Goal: Task Accomplishment & Management: Manage account settings

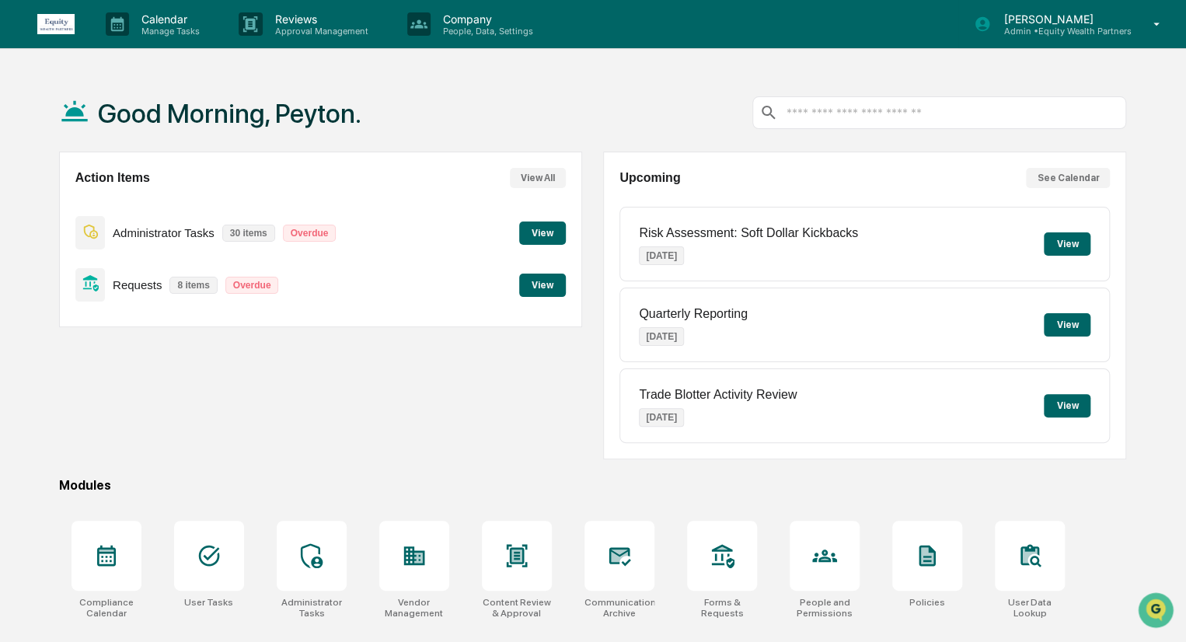
click at [1087, 31] on p "Admin • Equity Wealth Partners" at bounding box center [1061, 31] width 140 height 11
click at [182, 23] on p "Calendar" at bounding box center [168, 18] width 78 height 13
click at [470, 26] on p "People, Data, Settings" at bounding box center [485, 31] width 110 height 11
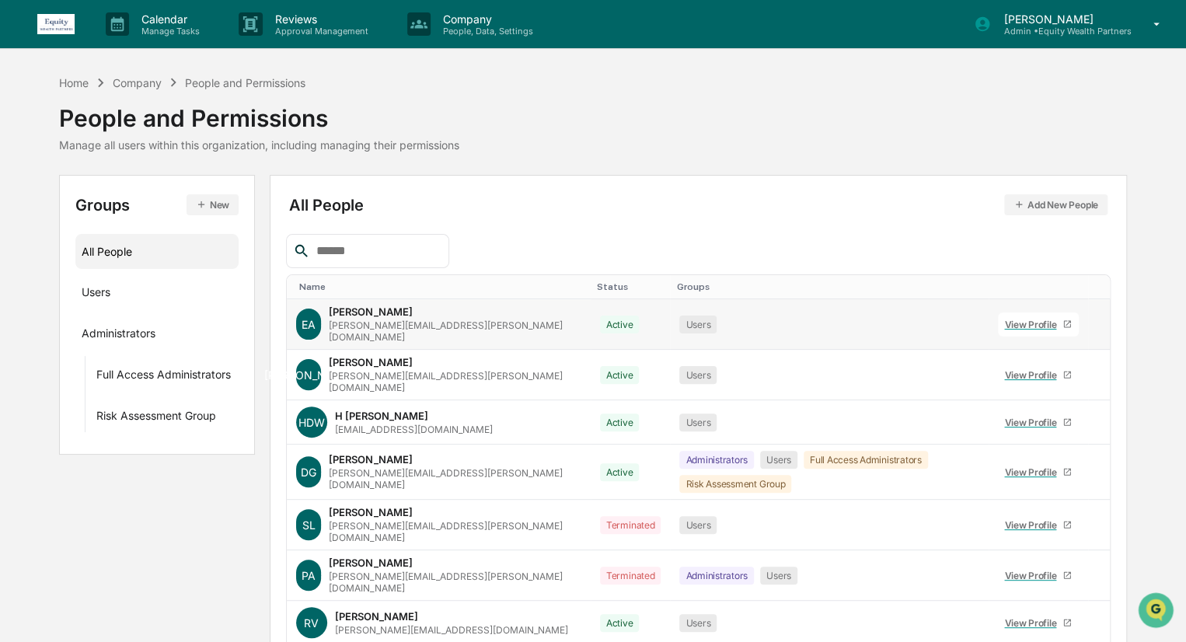
click at [1011, 319] on div "View Profile" at bounding box center [1033, 325] width 58 height 12
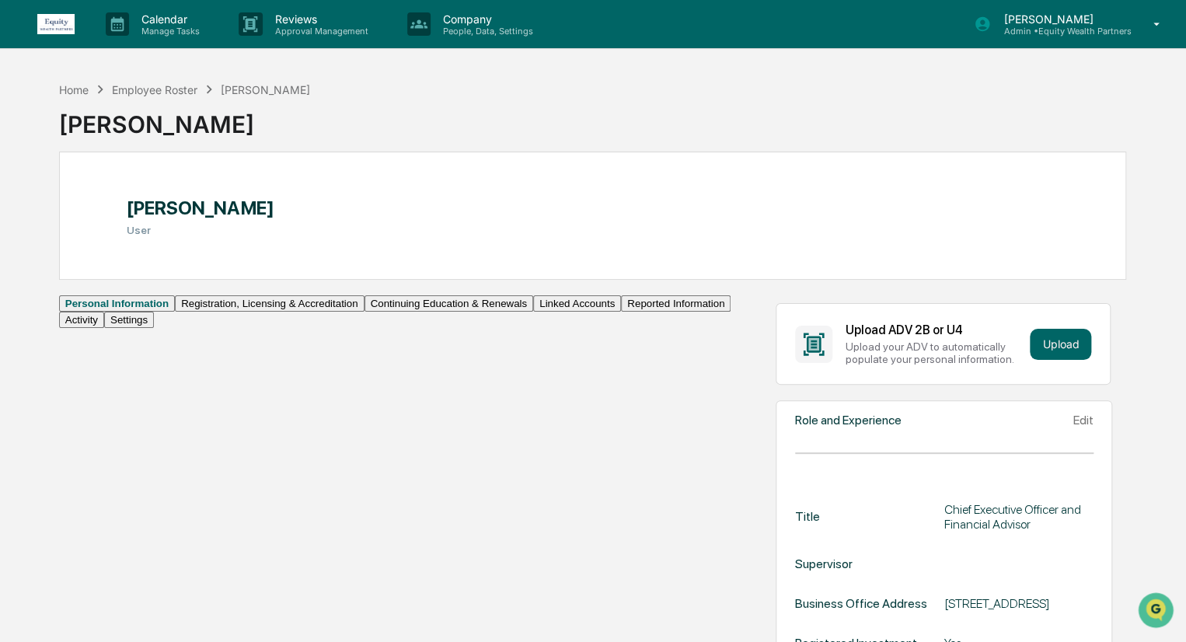
click at [364, 312] on button "Continuing Education & Renewals" at bounding box center [448, 303] width 169 height 16
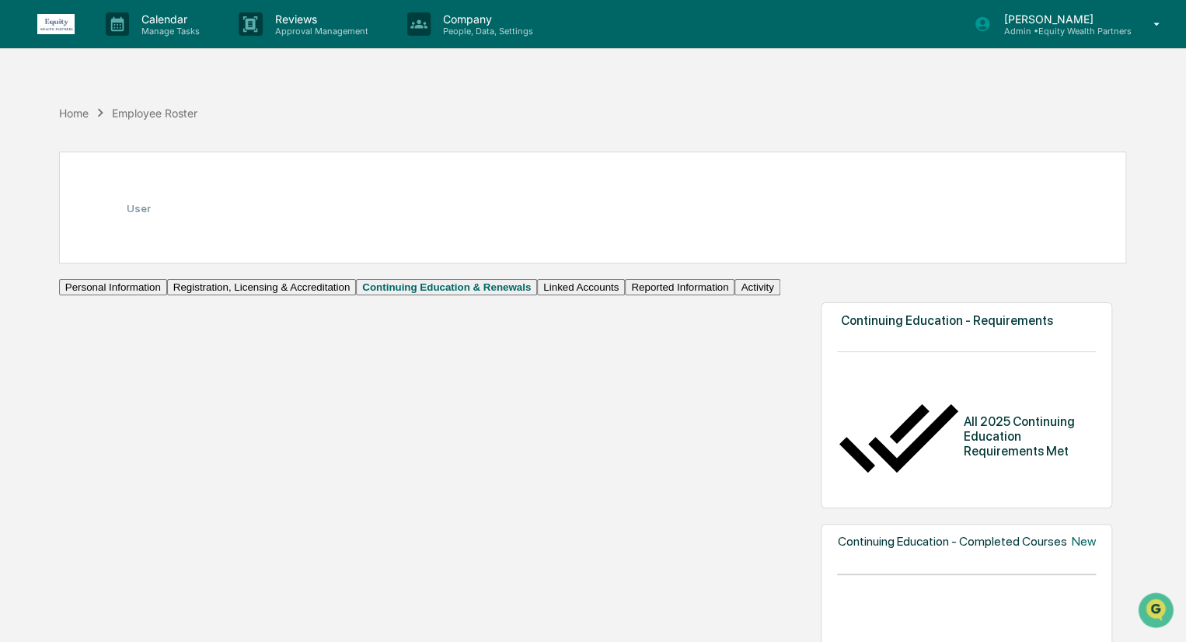
click at [537, 295] on button "Linked Accounts" at bounding box center [581, 287] width 88 height 16
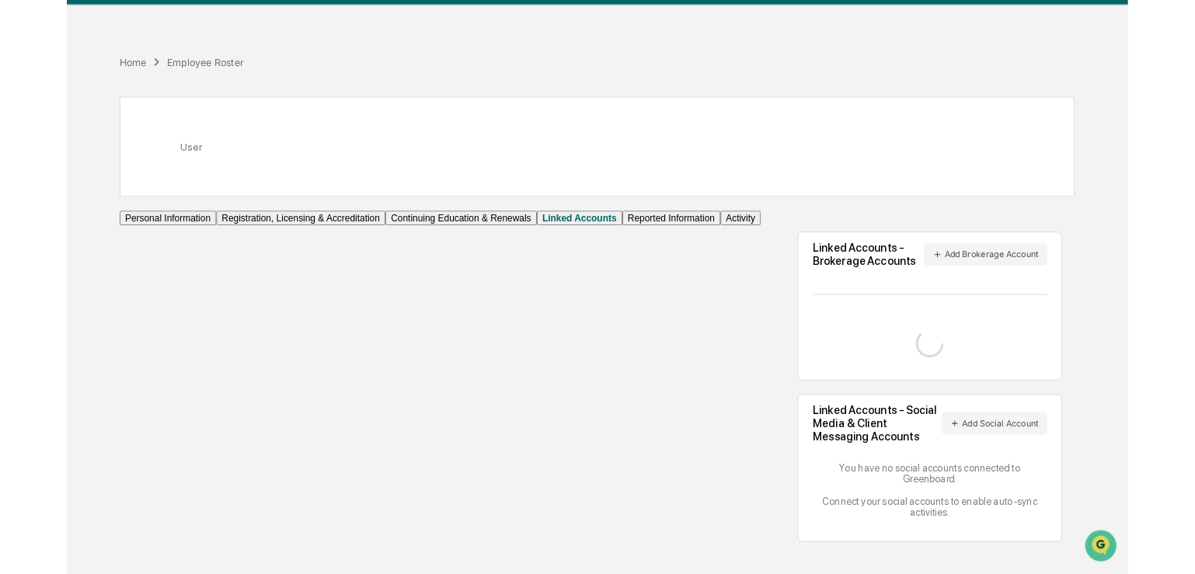
scroll to position [71, 0]
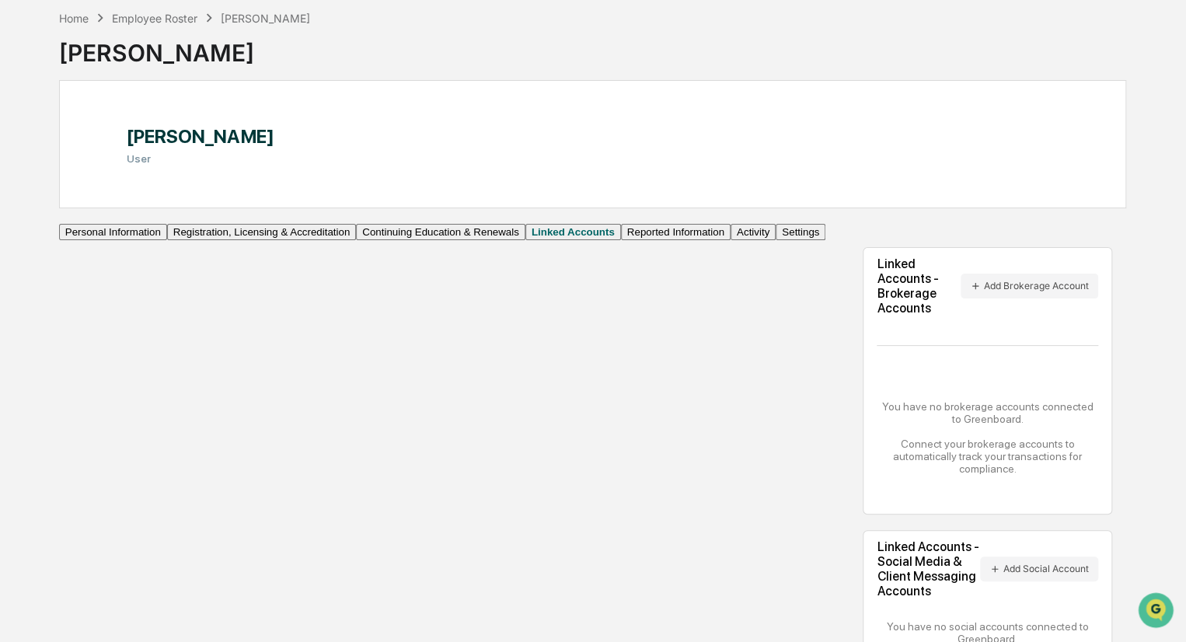
drag, startPoint x: 524, startPoint y: 441, endPoint x: 903, endPoint y: 284, distance: 409.6
click at [903, 284] on div "Linked Accounts - Brokerage Accounts Add Brokerage Account" at bounding box center [986, 285] width 221 height 59
click at [963, 280] on button "Add Brokerage Account" at bounding box center [1029, 285] width 138 height 25
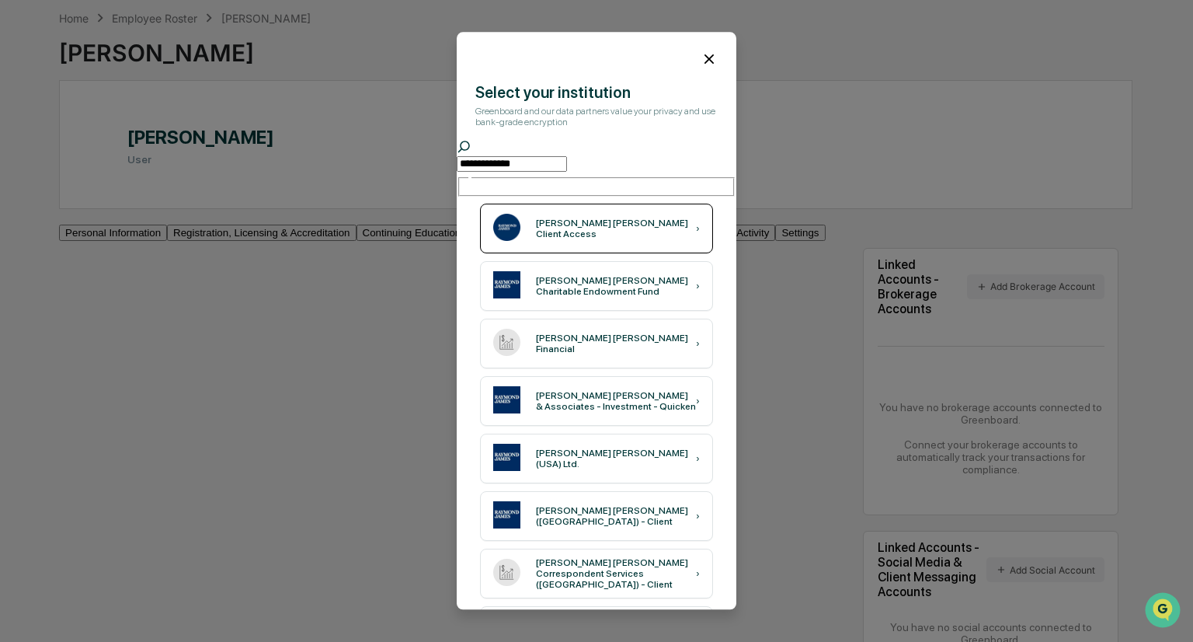
type input "**********"
click at [665, 204] on div "[PERSON_NAME] [PERSON_NAME] Client Access ›" at bounding box center [596, 229] width 233 height 50
click at [625, 228] on div "[PERSON_NAME] [PERSON_NAME] Client Access ›" at bounding box center [596, 229] width 233 height 50
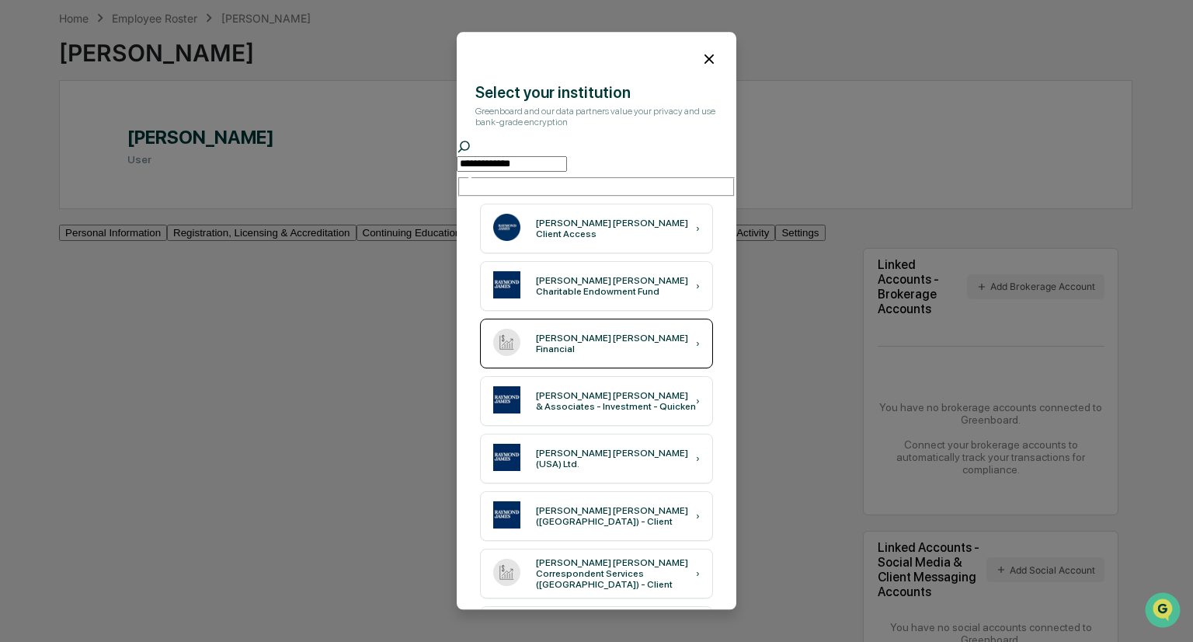
click at [625, 347] on div "[PERSON_NAME] [PERSON_NAME] Financial ›" at bounding box center [596, 344] width 233 height 50
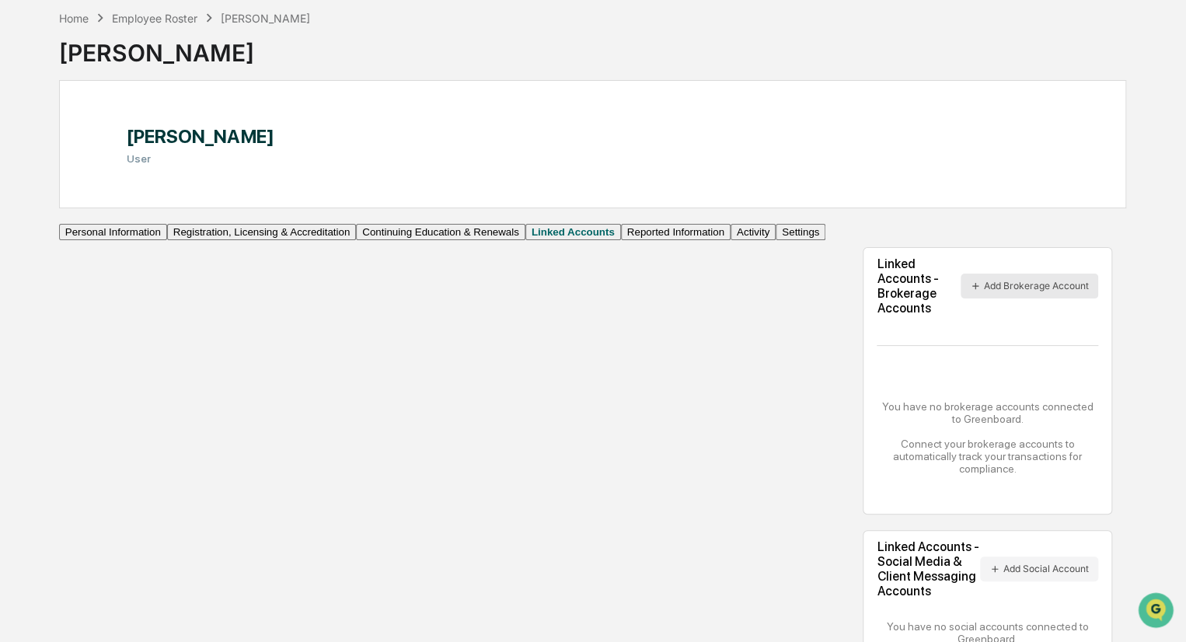
click at [969, 285] on button "Add Brokerage Account" at bounding box center [1029, 285] width 138 height 25
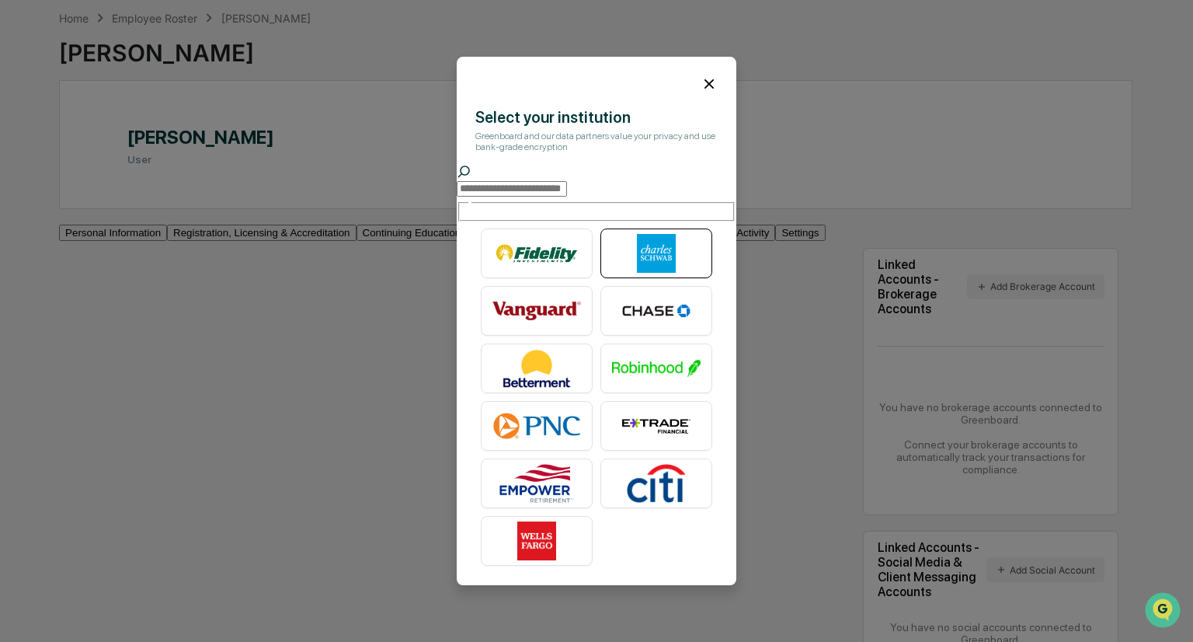
click at [670, 249] on img at bounding box center [656, 253] width 89 height 39
click at [601, 214] on div "​ ​" at bounding box center [597, 193] width 280 height 57
click at [567, 197] on input "text" at bounding box center [512, 189] width 110 height 16
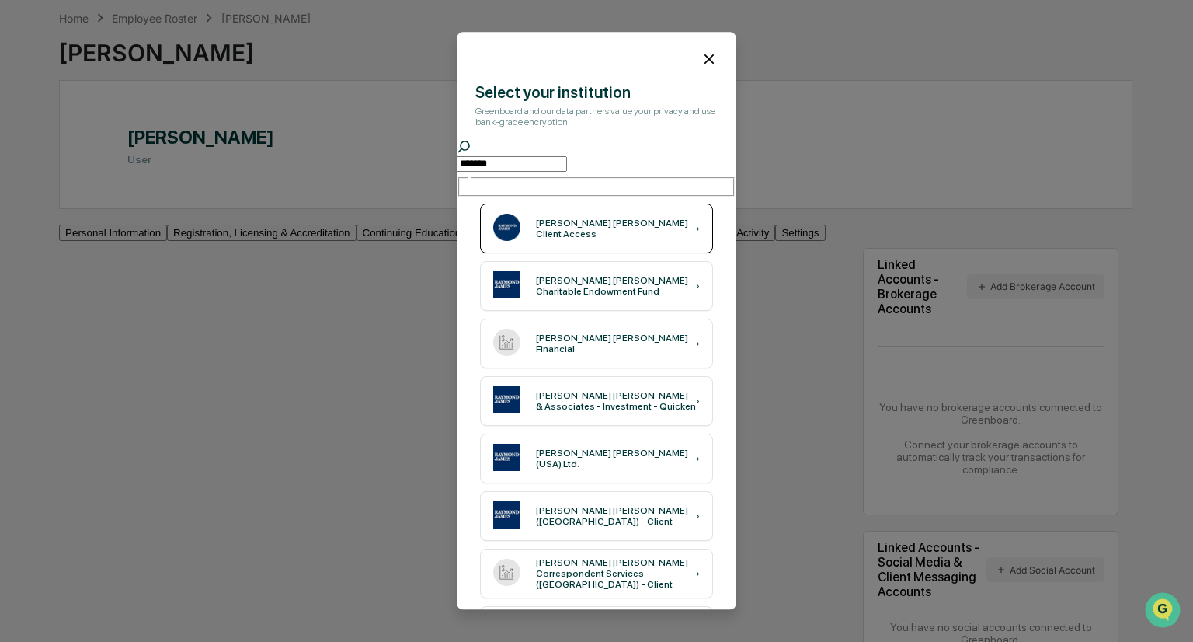
type input "*******"
click at [596, 218] on div "[PERSON_NAME] [PERSON_NAME] Client Access" at bounding box center [616, 229] width 160 height 22
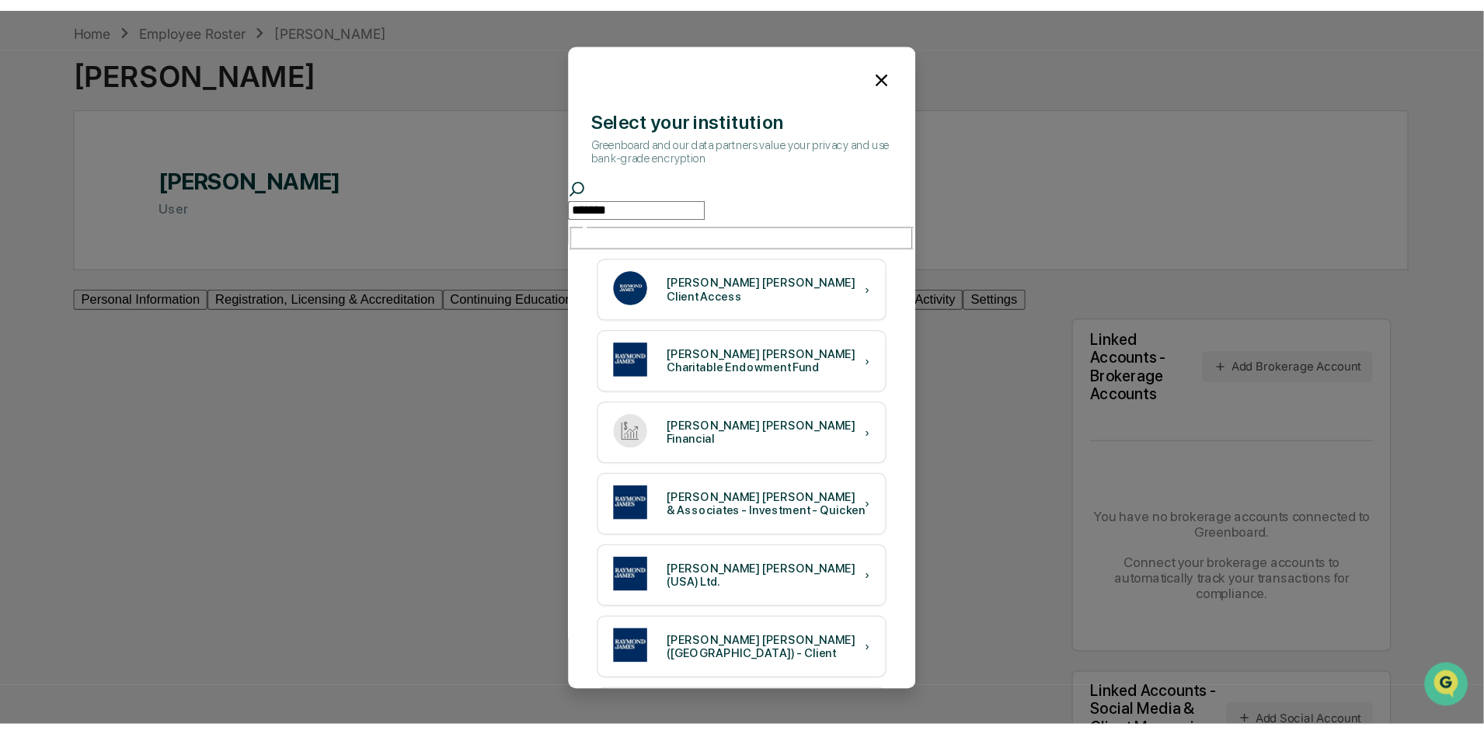
scroll to position [72, 0]
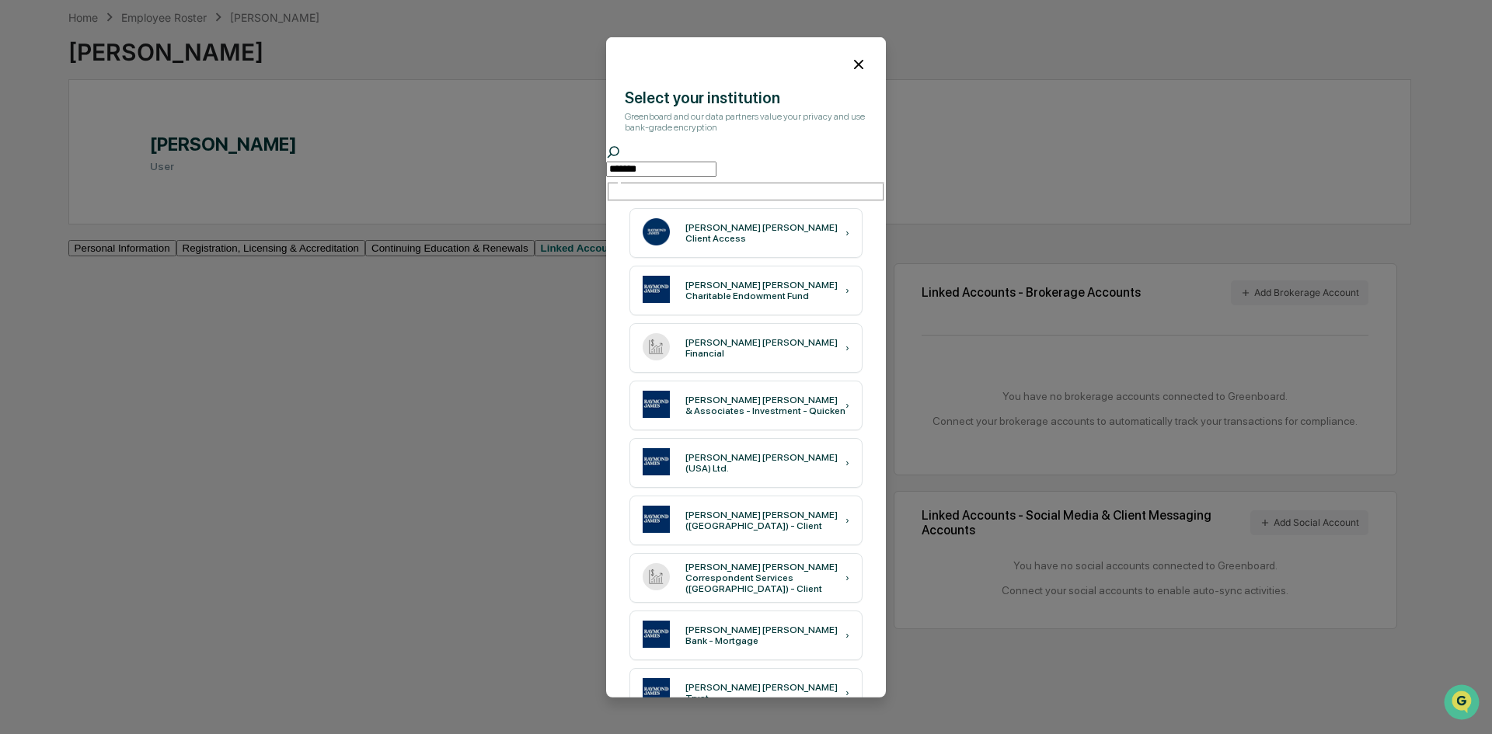
click at [854, 65] on icon at bounding box center [858, 63] width 9 height 9
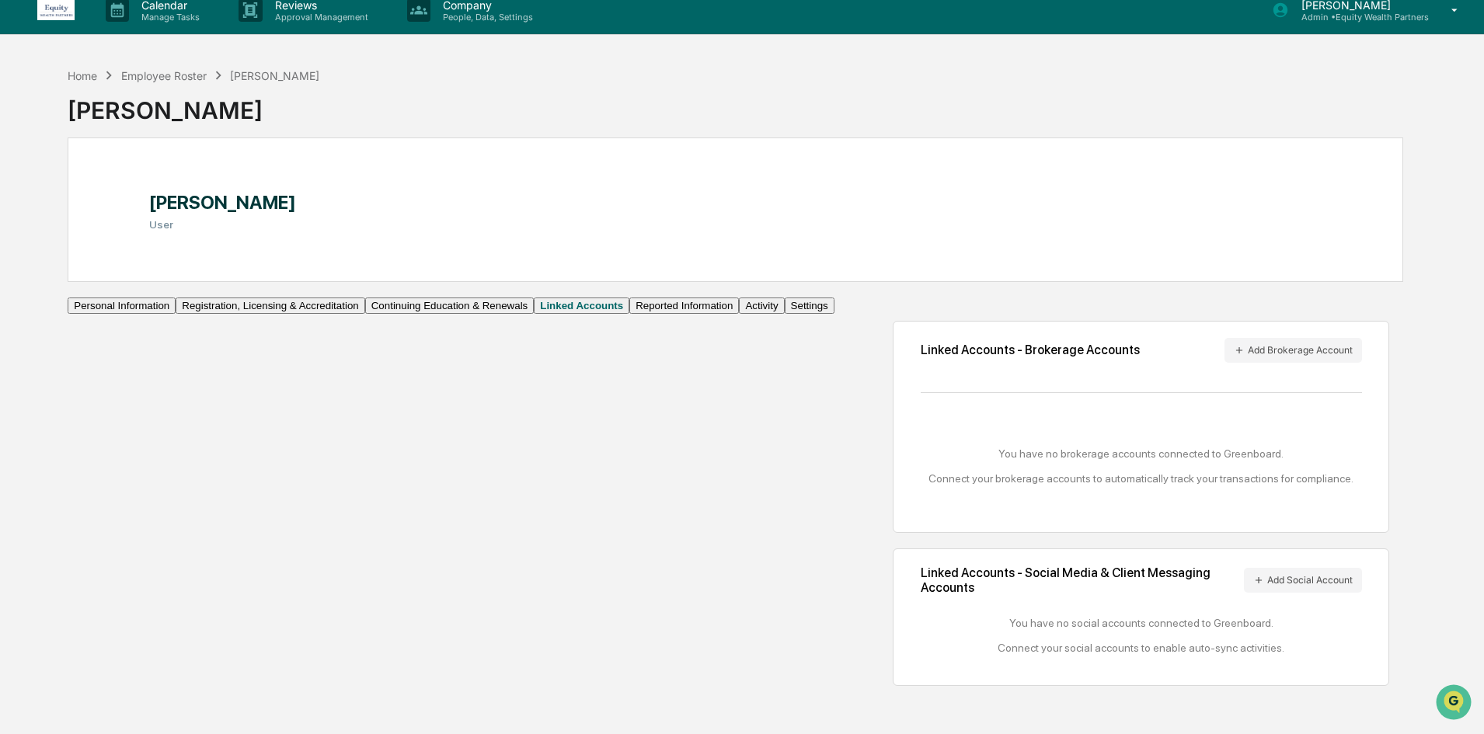
scroll to position [0, 0]
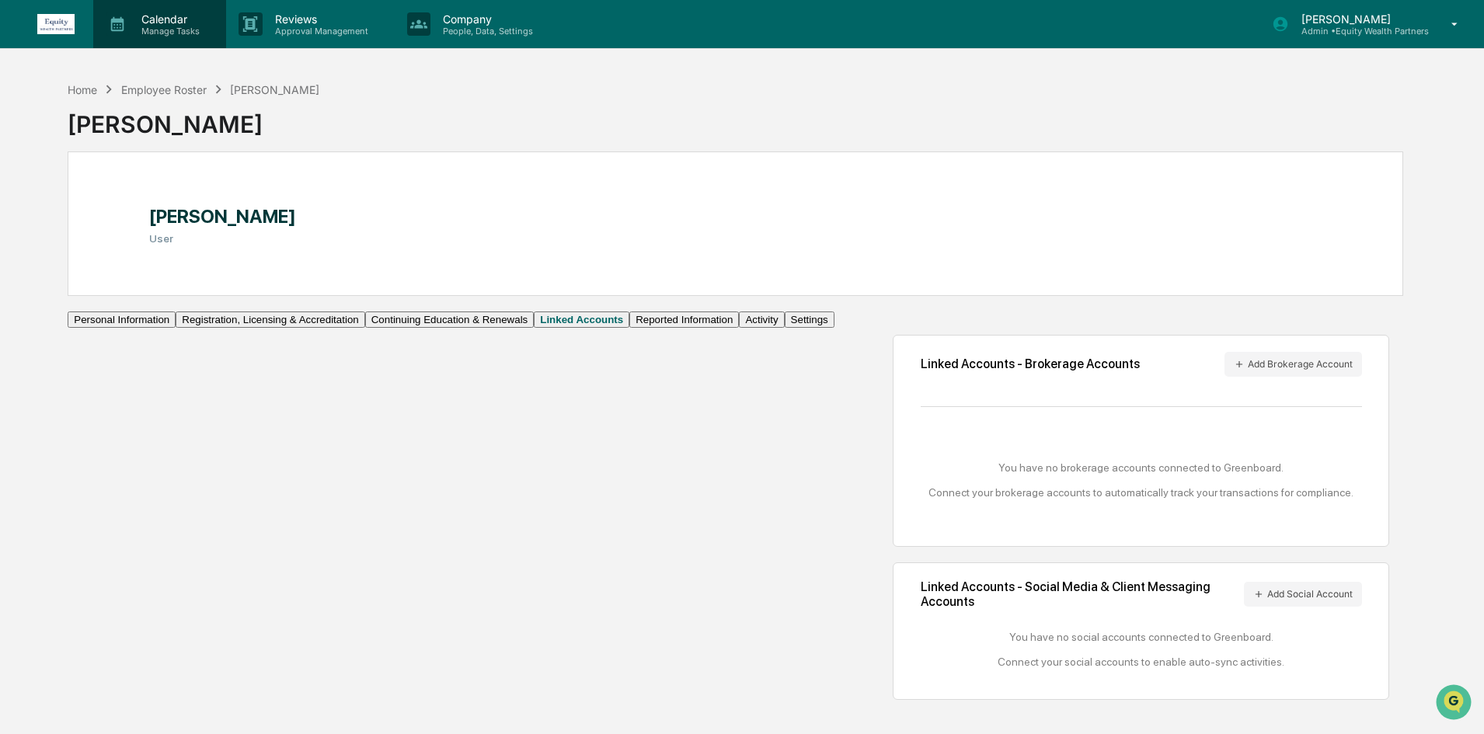
click at [162, 26] on p "Manage Tasks" at bounding box center [168, 31] width 78 height 11
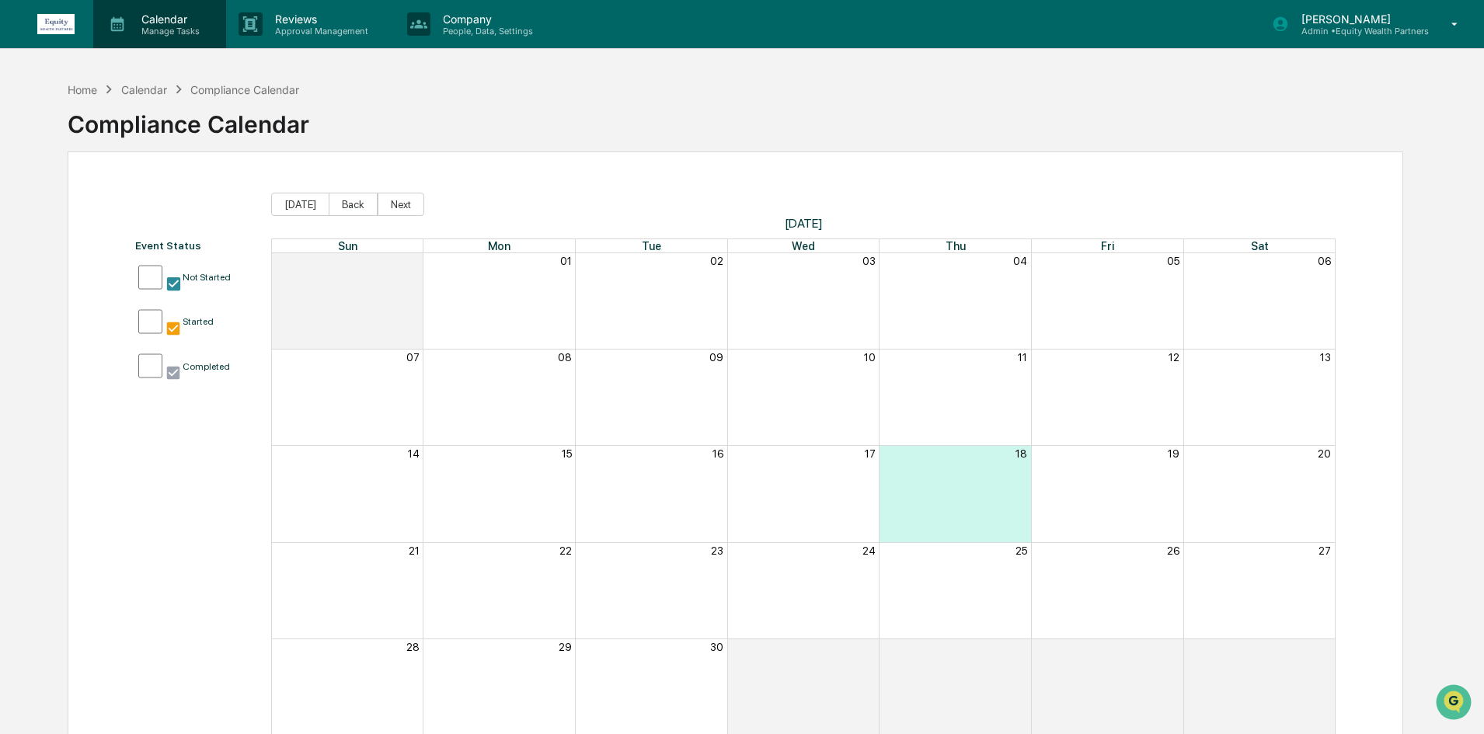
click at [178, 18] on p "Calendar" at bounding box center [168, 18] width 78 height 13
